Goal: Entertainment & Leisure: Consume media (video, audio)

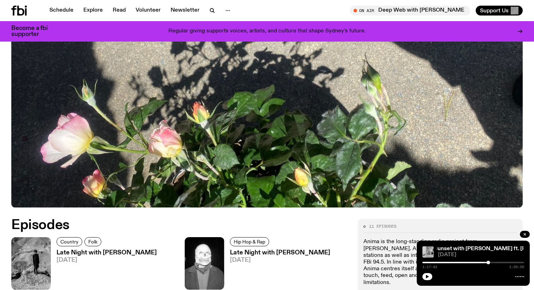
scroll to position [349, 0]
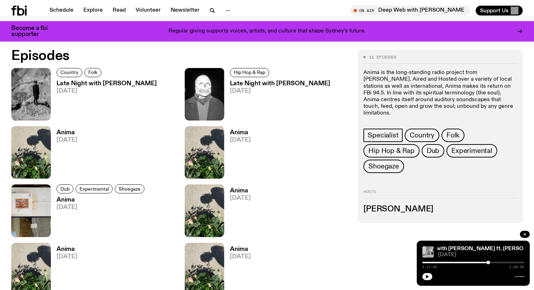
click at [128, 85] on h3 "Late Night with [PERSON_NAME]" at bounding box center [106, 84] width 100 height 6
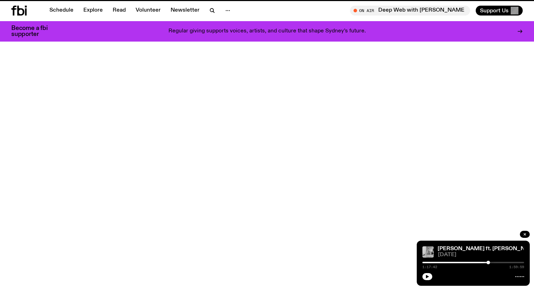
scroll to position [349, 0]
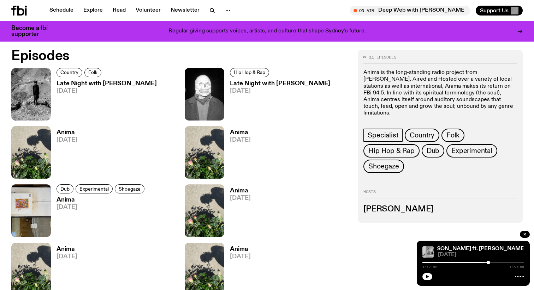
click at [66, 133] on h3 "Anima" at bounding box center [66, 133] width 21 height 6
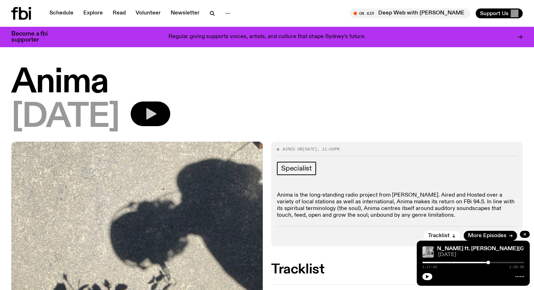
click at [157, 117] on icon "button" at bounding box center [150, 114] width 14 height 14
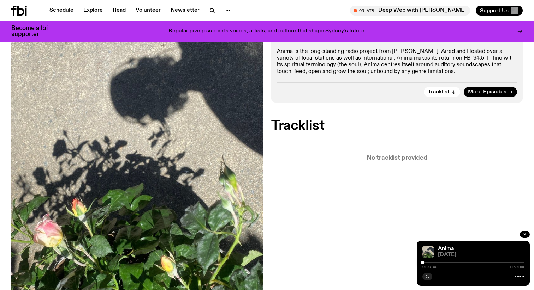
scroll to position [146, 0]
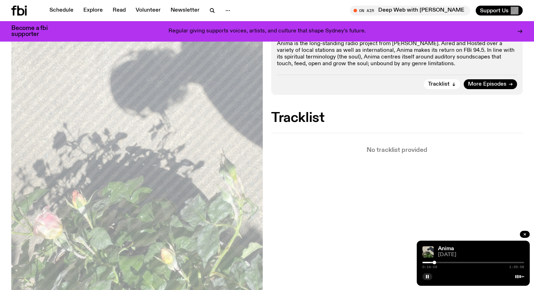
drag, startPoint x: 422, startPoint y: 263, endPoint x: 435, endPoint y: 264, distance: 13.2
click at [435, 264] on div at bounding box center [434, 263] width 4 height 4
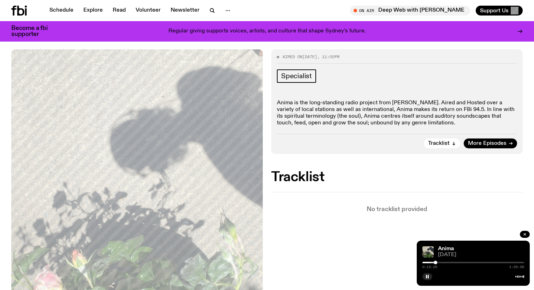
scroll to position [86, 0]
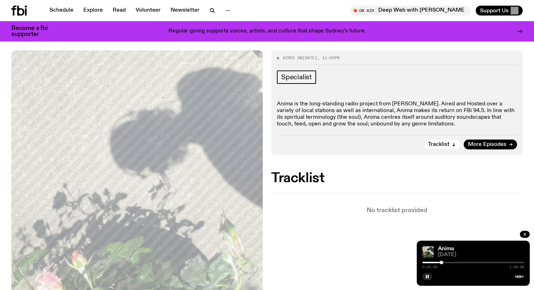
drag, startPoint x: 436, startPoint y: 263, endPoint x: 444, endPoint y: 262, distance: 8.5
click at [443, 262] on div at bounding box center [441, 263] width 4 height 4
drag, startPoint x: 445, startPoint y: 262, endPoint x: 452, endPoint y: 262, distance: 7.1
click at [452, 262] on div at bounding box center [452, 263] width 4 height 4
drag, startPoint x: 452, startPoint y: 262, endPoint x: 469, endPoint y: 261, distance: 17.0
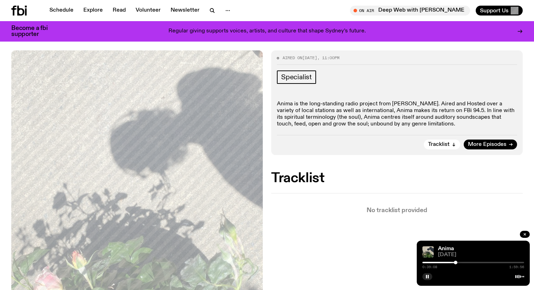
click at [457, 261] on div at bounding box center [455, 263] width 4 height 4
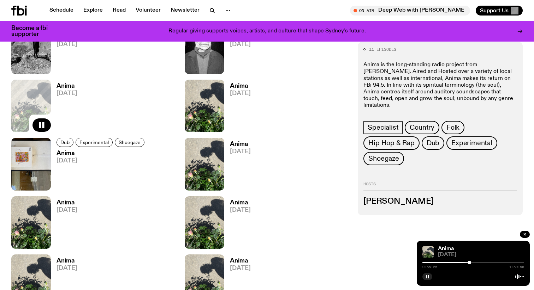
scroll to position [403, 0]
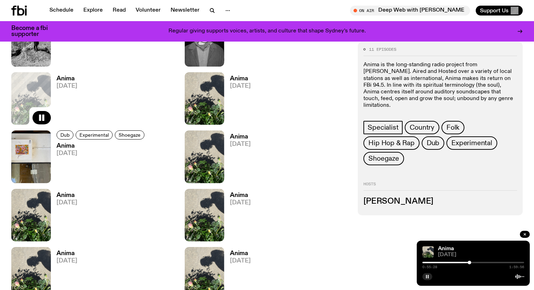
click at [427, 275] on icon "button" at bounding box center [427, 277] width 4 height 4
